Goal: Task Accomplishment & Management: Use online tool/utility

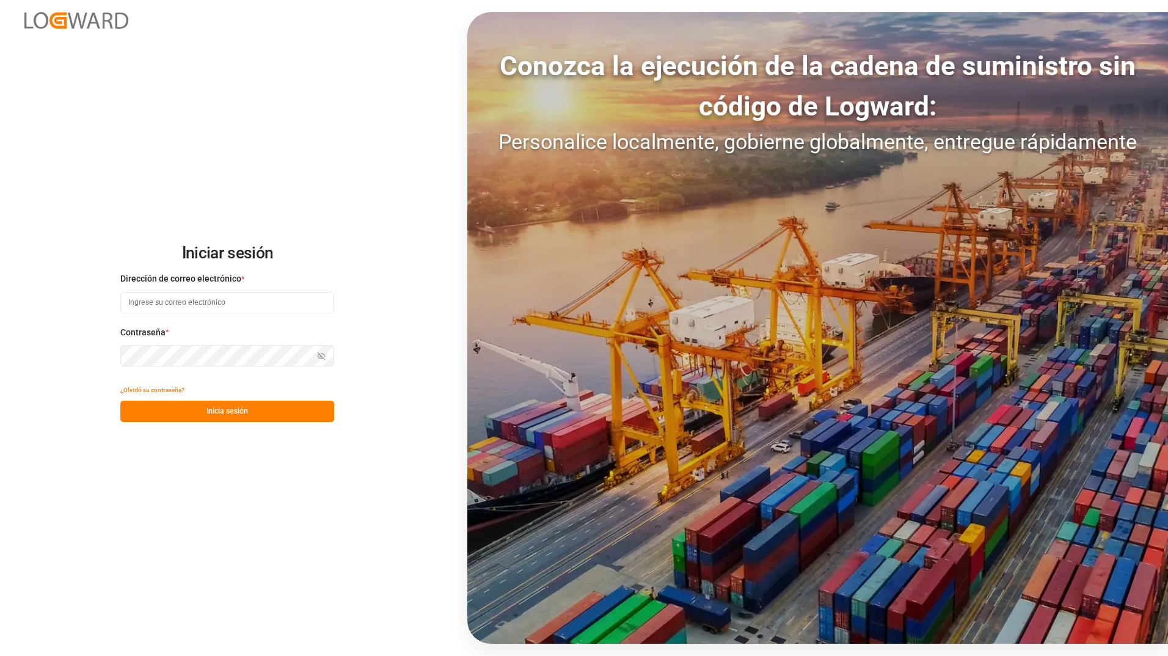
type input "[PERSON_NAME][EMAIL_ADDRESS][DOMAIN_NAME]"
click at [257, 414] on button "Inicia sesión" at bounding box center [227, 411] width 214 height 21
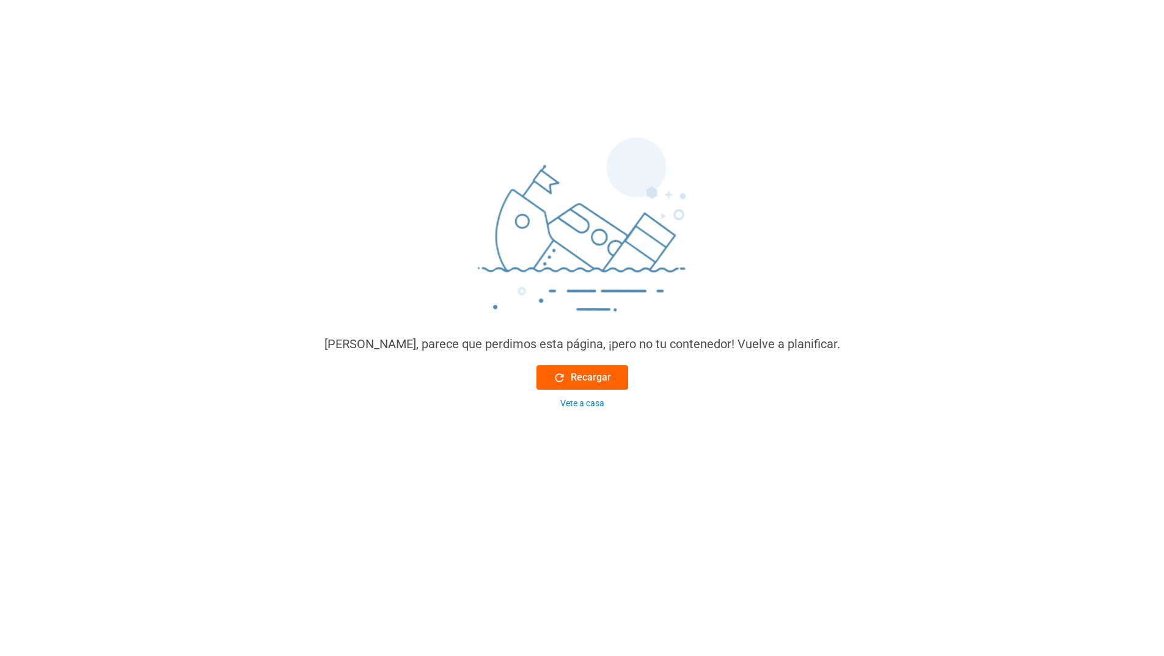
click at [571, 377] on font "Recargar" at bounding box center [591, 377] width 40 height 15
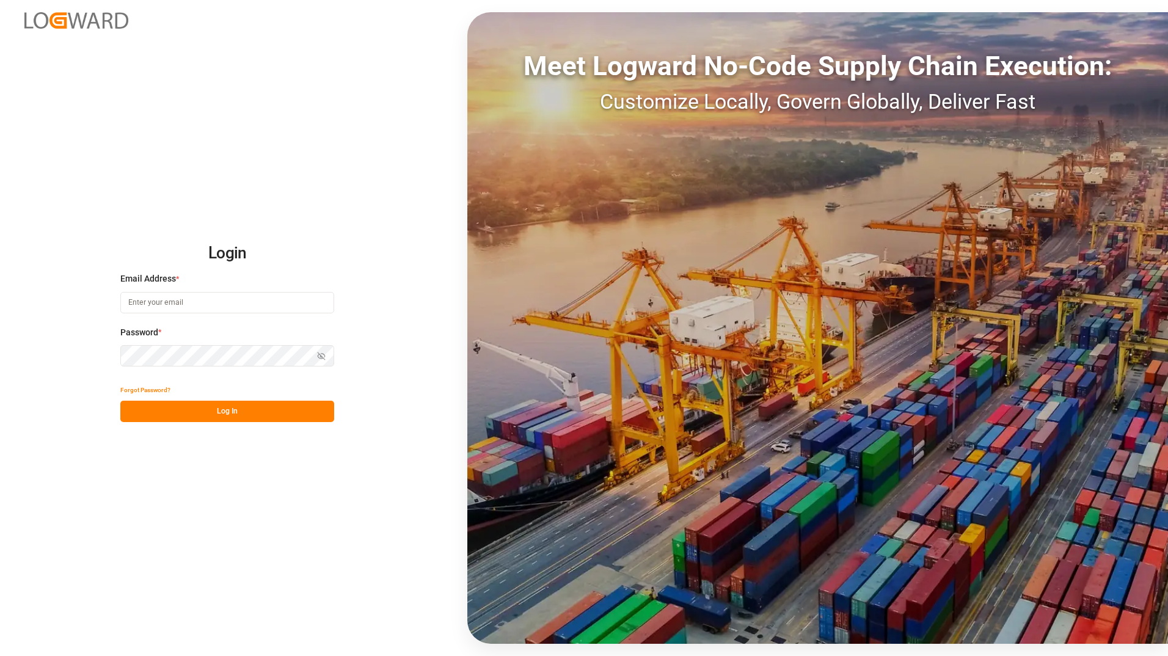
type input "[PERSON_NAME][EMAIL_ADDRESS][DOMAIN_NAME]"
click at [208, 422] on button "Log In" at bounding box center [227, 411] width 214 height 21
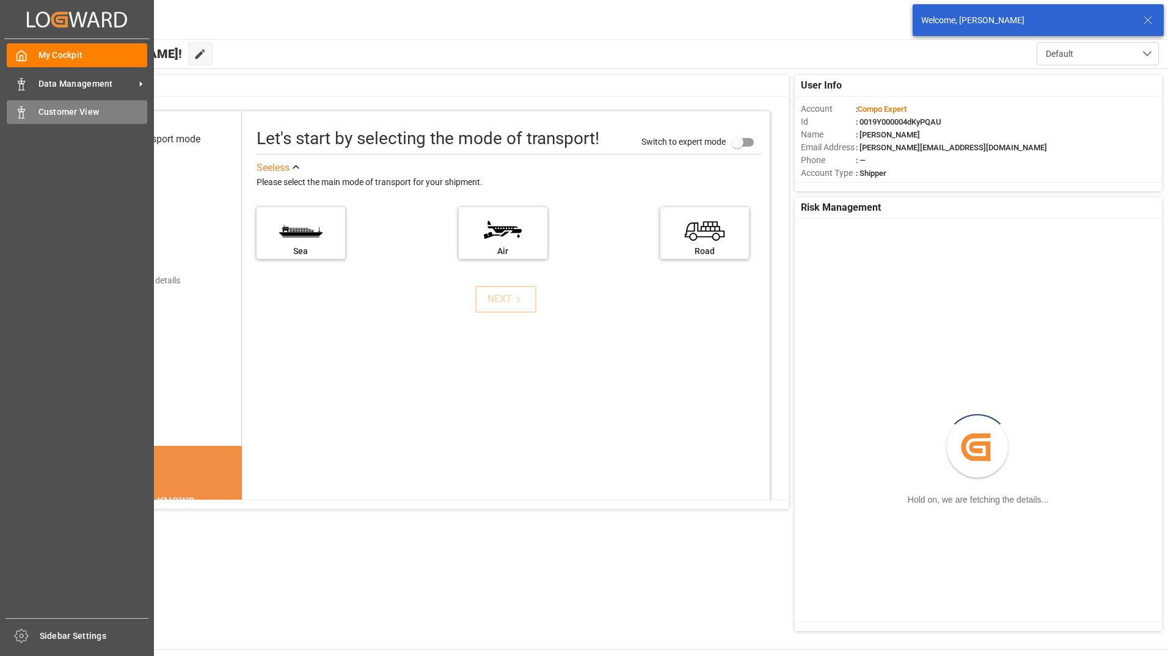
click at [25, 112] on icon at bounding box center [21, 112] width 12 height 12
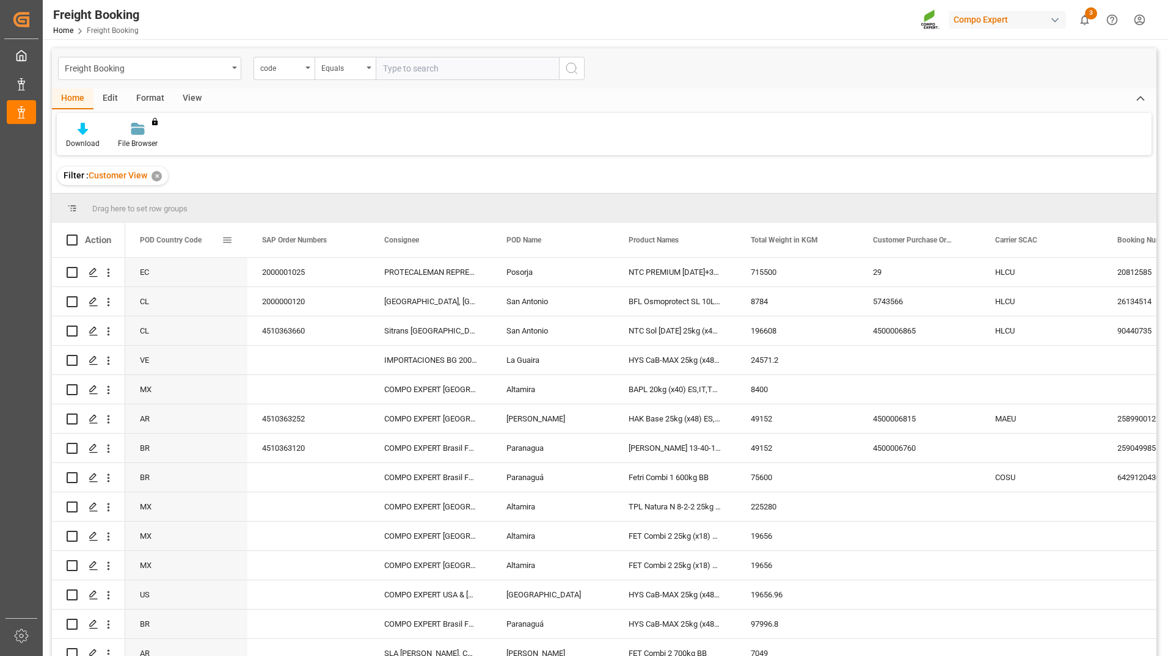
click at [231, 241] on span at bounding box center [227, 240] width 11 height 11
click at [301, 359] on span "Group by POD Country Code" at bounding box center [294, 357] width 115 height 23
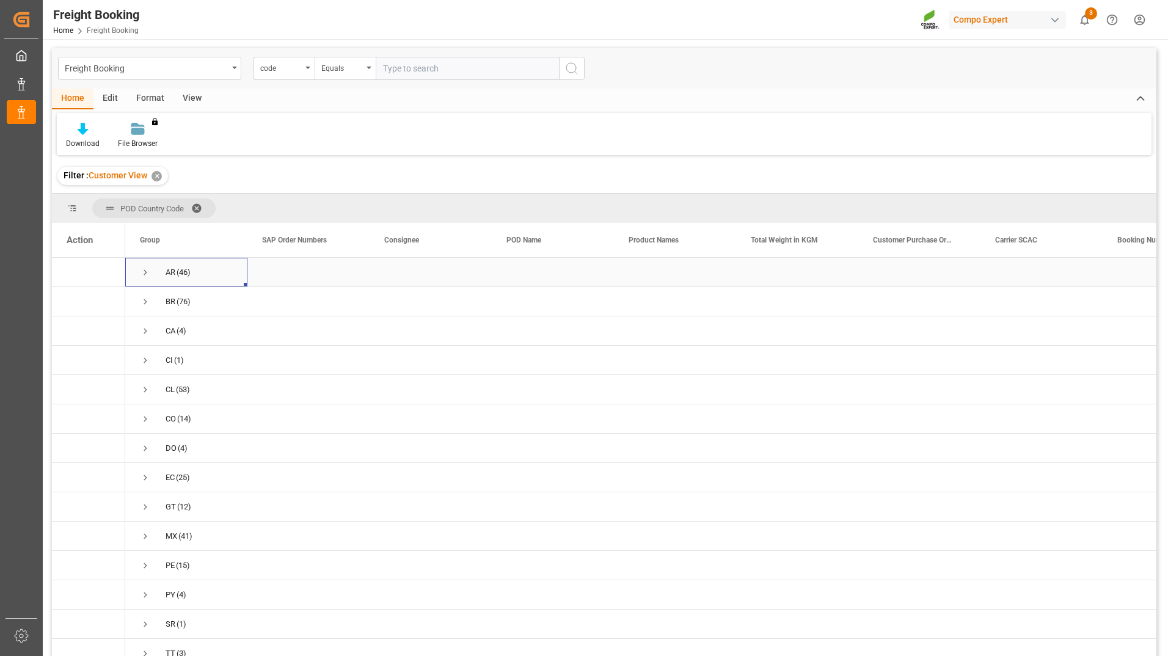
click at [145, 273] on span "Press SPACE to select this row." at bounding box center [145, 272] width 11 height 11
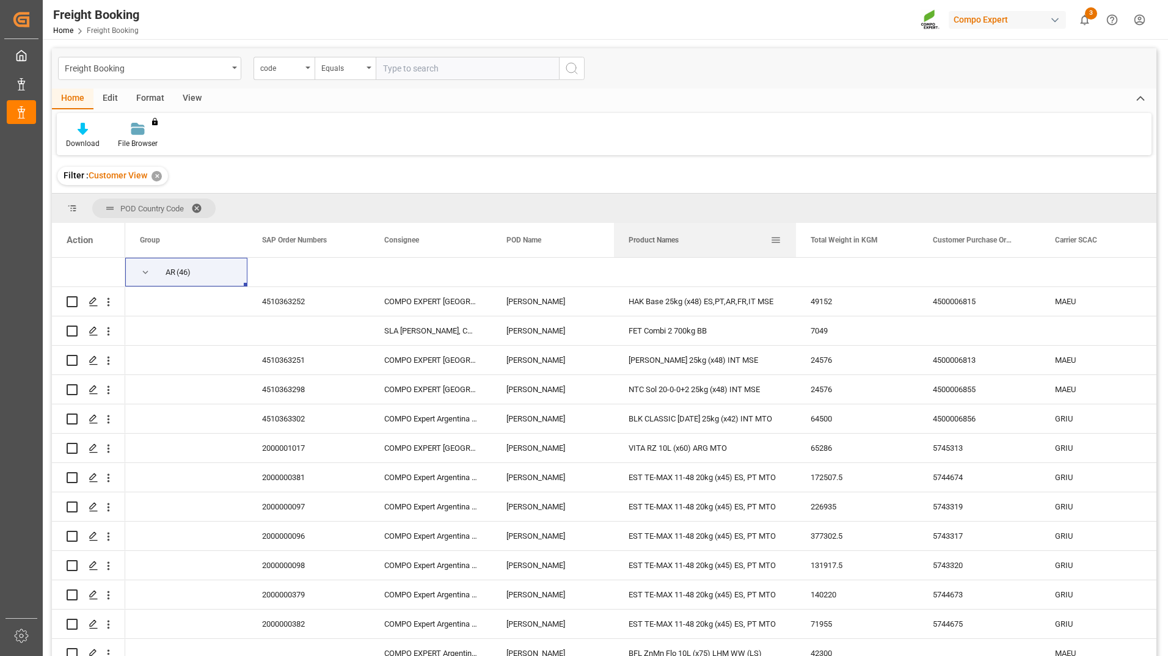
drag, startPoint x: 734, startPoint y: 239, endPoint x: 794, endPoint y: 236, distance: 60.0
click at [794, 236] on div at bounding box center [796, 240] width 5 height 34
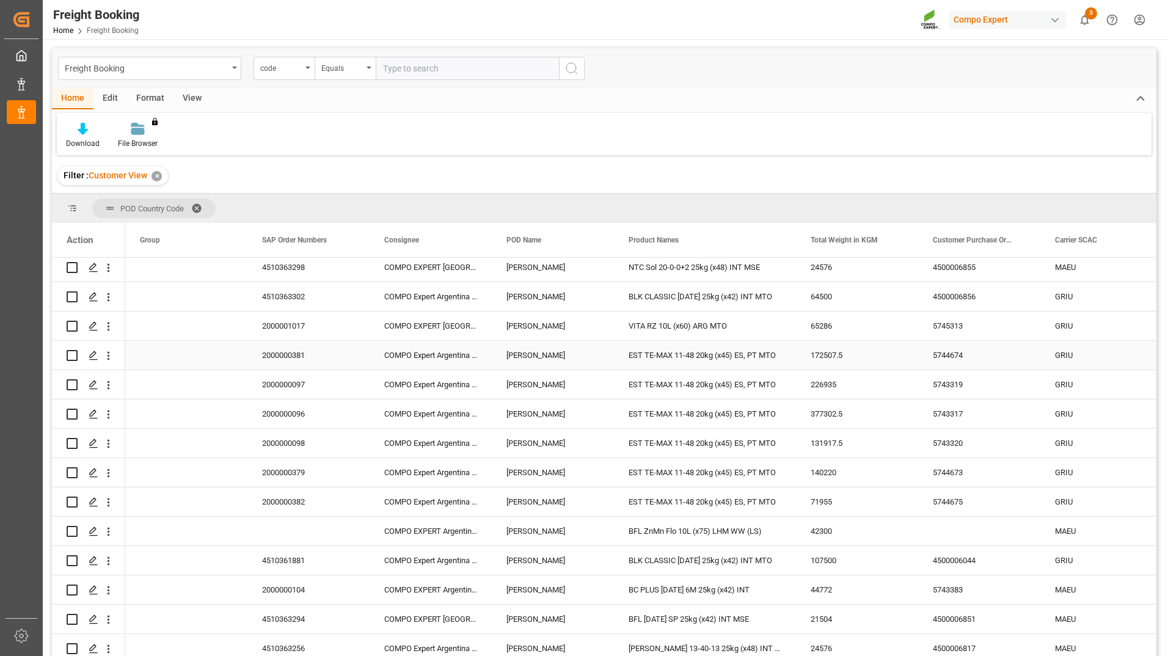
scroll to position [244, 0]
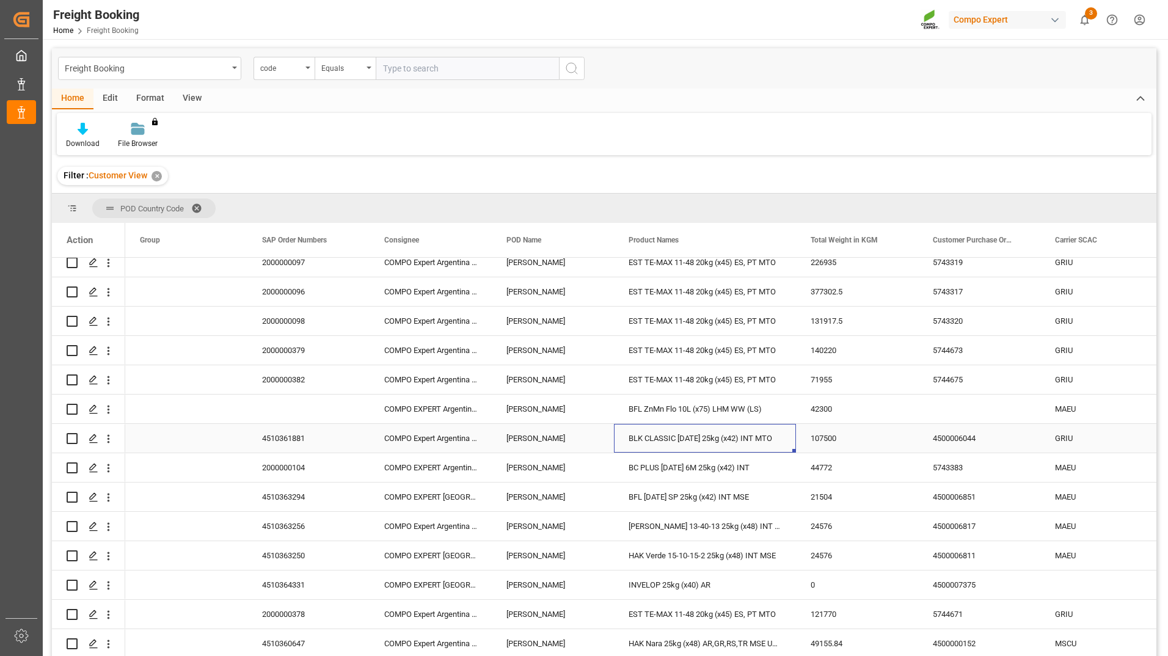
click at [739, 451] on div "BLK CLASSIC [DATE] 25kg (x42) INT MTO" at bounding box center [705, 438] width 182 height 29
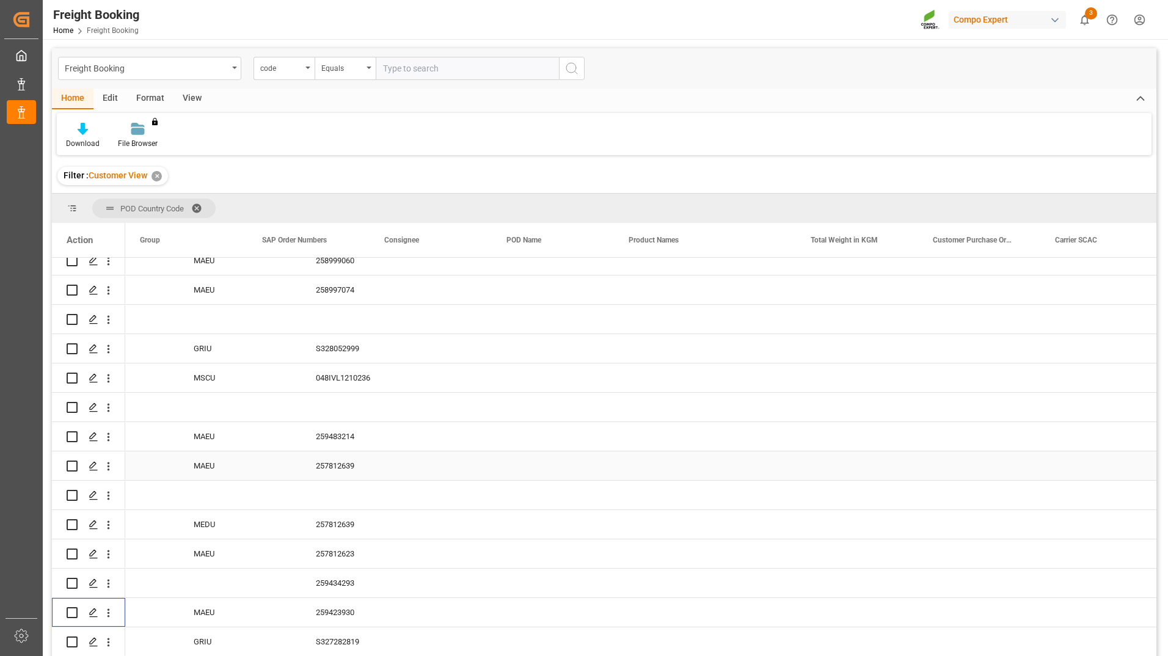
scroll to position [0, 0]
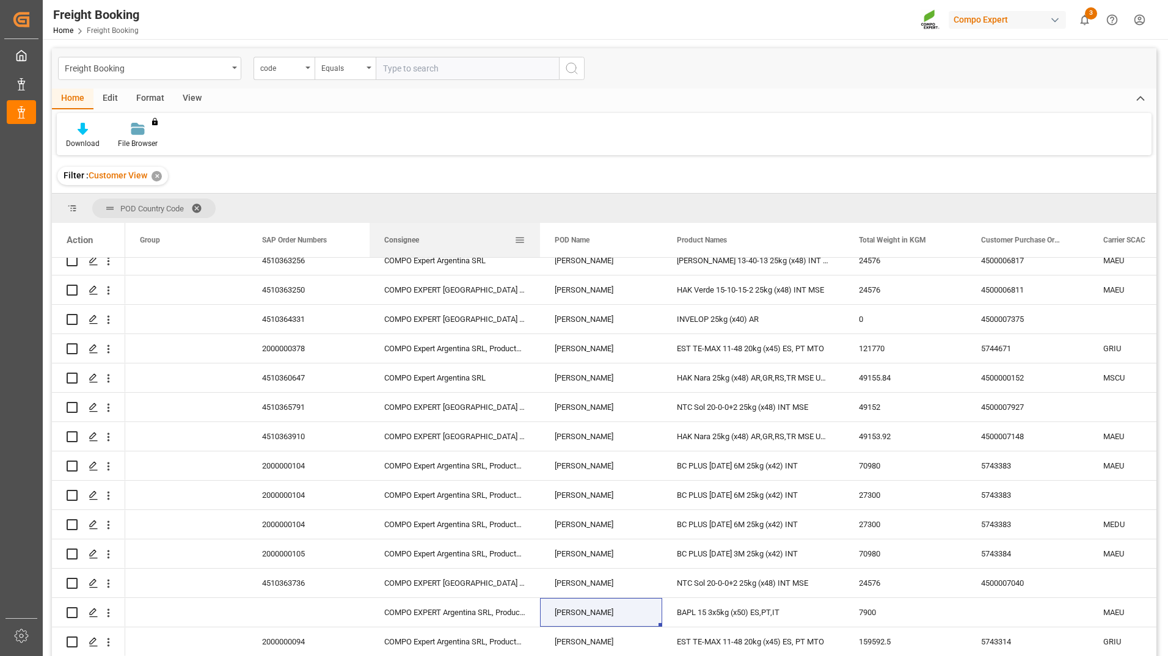
drag, startPoint x: 522, startPoint y: 245, endPoint x: 543, endPoint y: 247, distance: 21.5
click at [543, 246] on div at bounding box center [540, 240] width 5 height 34
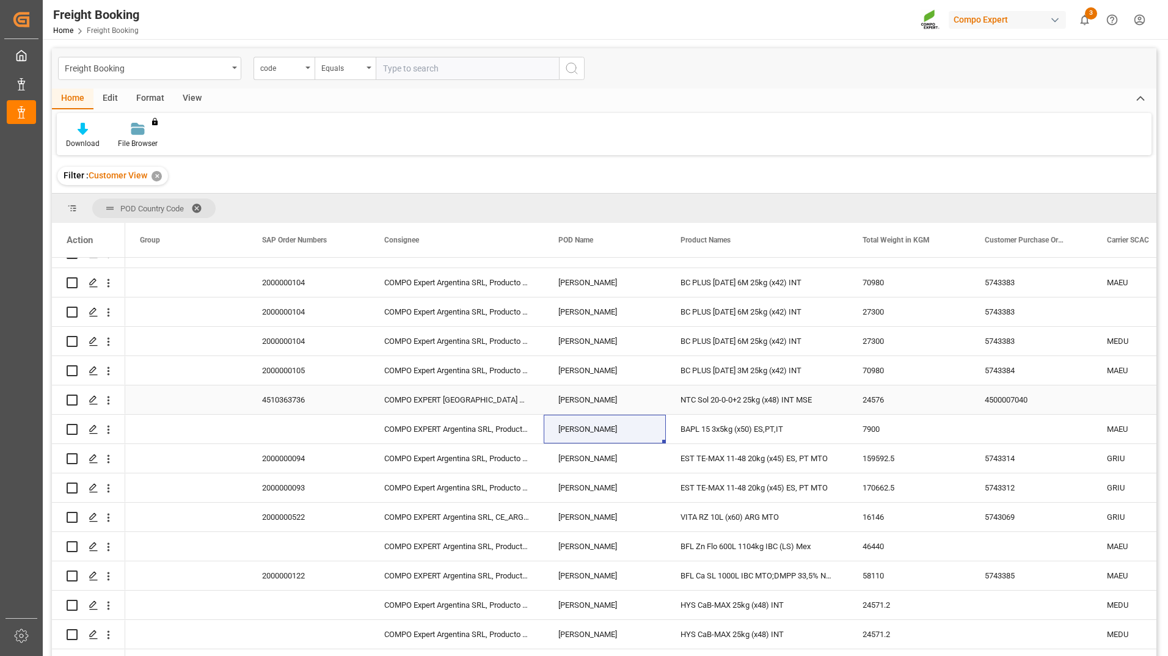
scroll to position [877, 0]
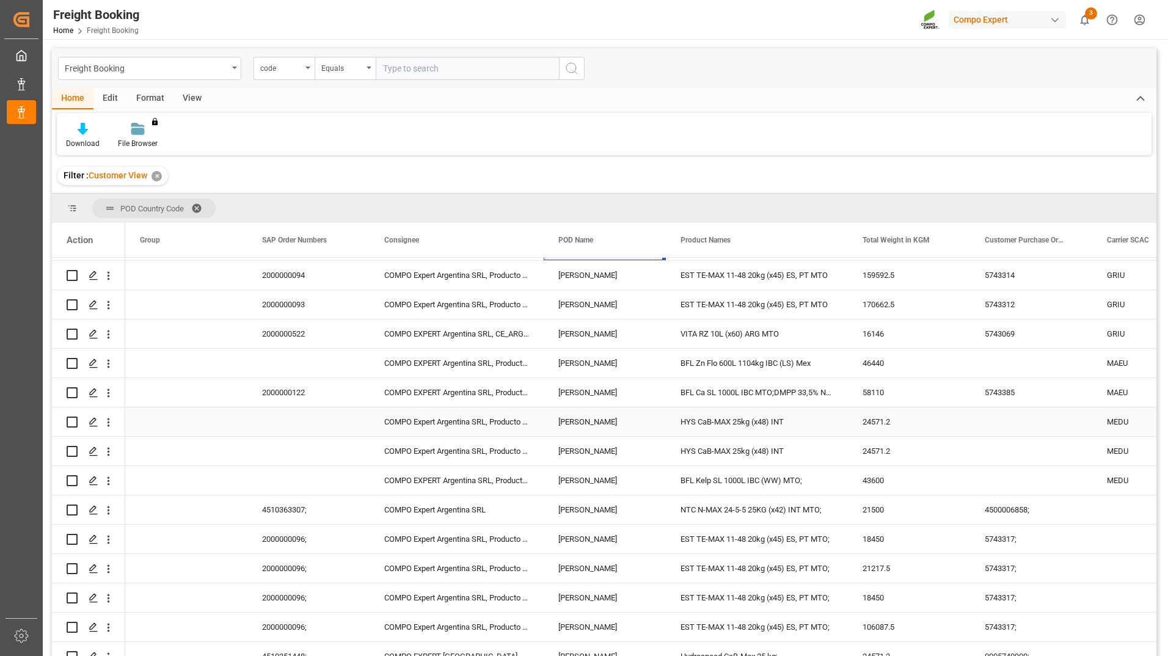
click at [771, 427] on div "HYS CaB-MAX 25kg (x48) INT" at bounding box center [757, 421] width 182 height 29
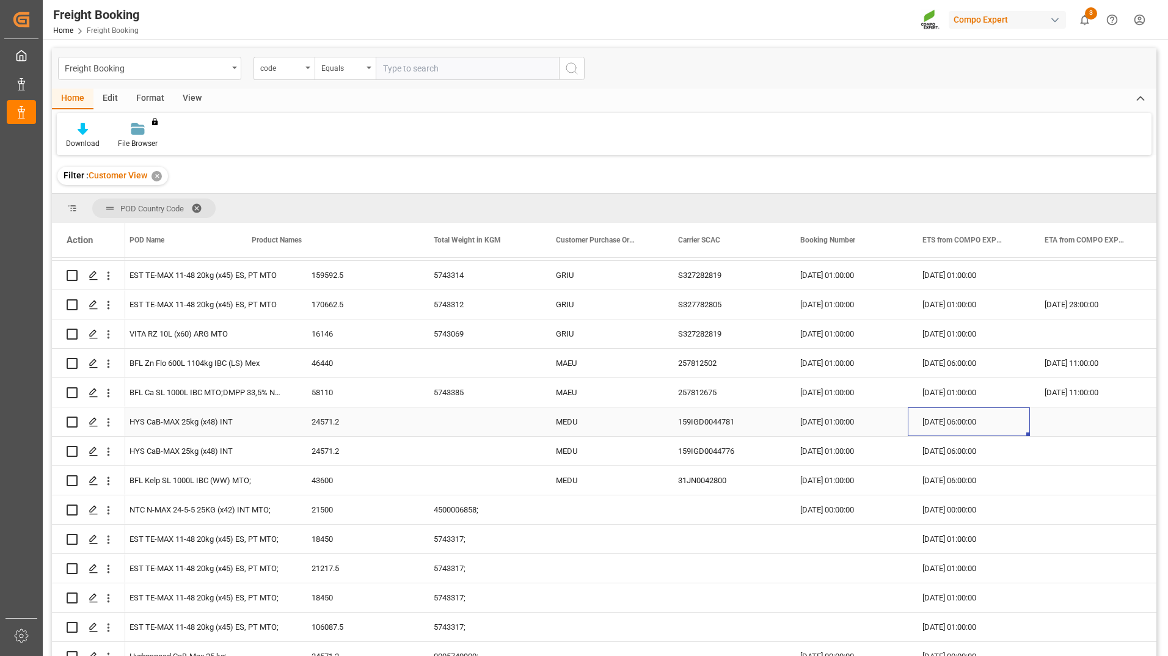
scroll to position [0, 0]
